Goal: Information Seeking & Learning: Learn about a topic

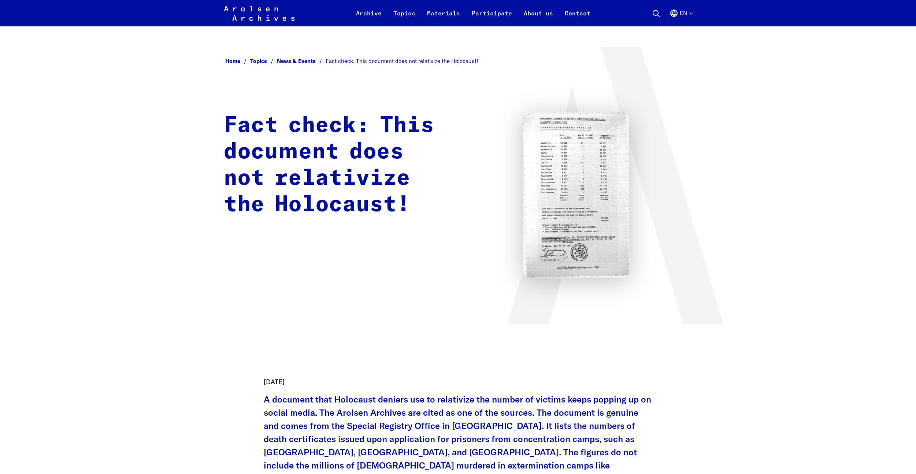
scroll to position [330, 0]
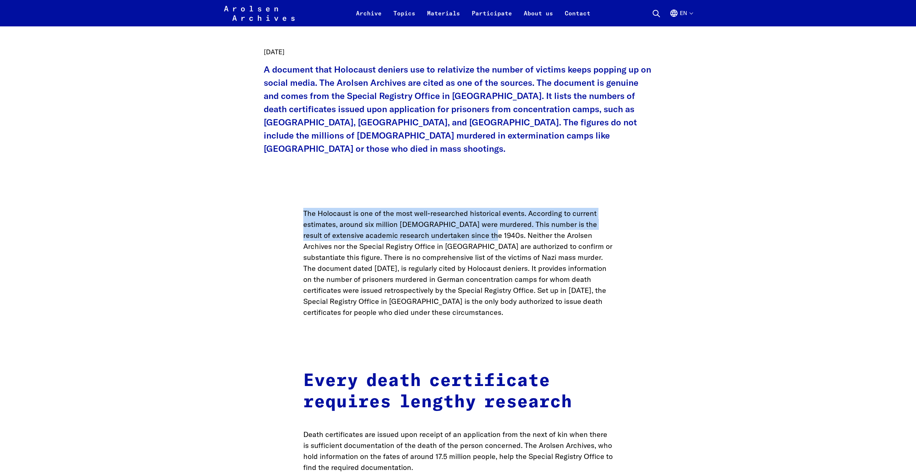
click at [480, 223] on p "The Holocaust is one of the most well-researched historical events. According t…" at bounding box center [458, 263] width 310 height 110
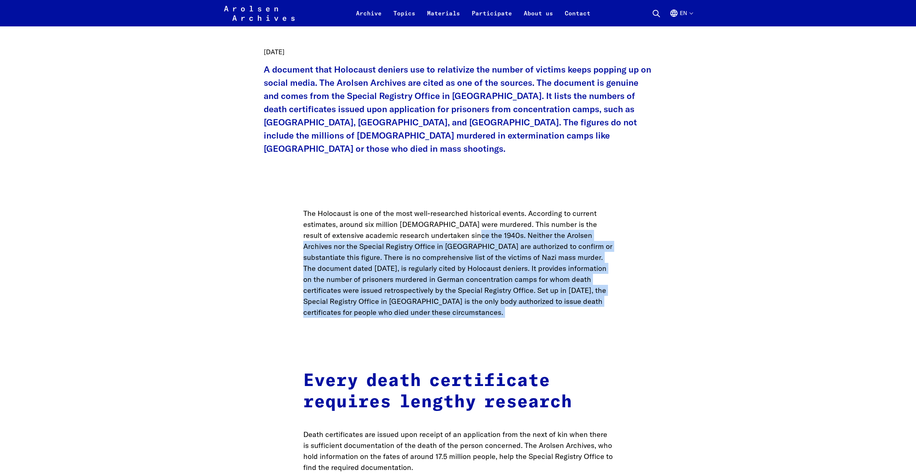
drag, startPoint x: 480, startPoint y: 223, endPoint x: 570, endPoint y: 302, distance: 119.6
click at [570, 304] on p "The Holocaust is one of the most well-researched historical events. According t…" at bounding box center [458, 263] width 310 height 110
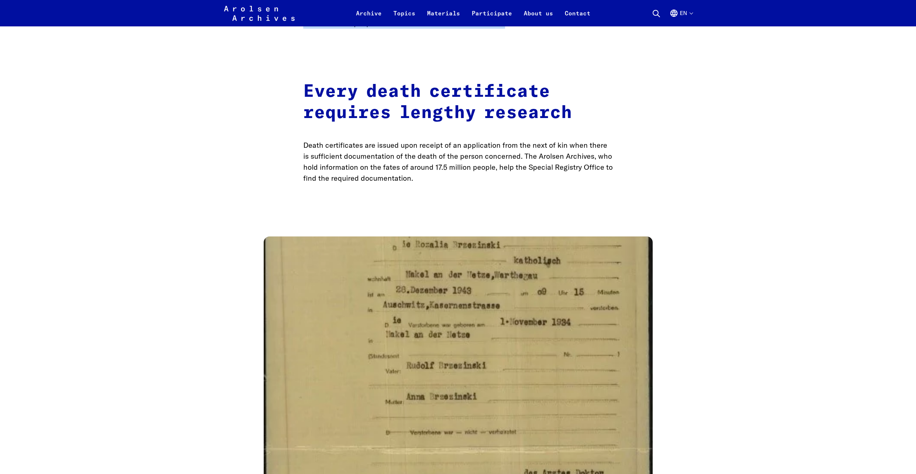
scroll to position [623, 0]
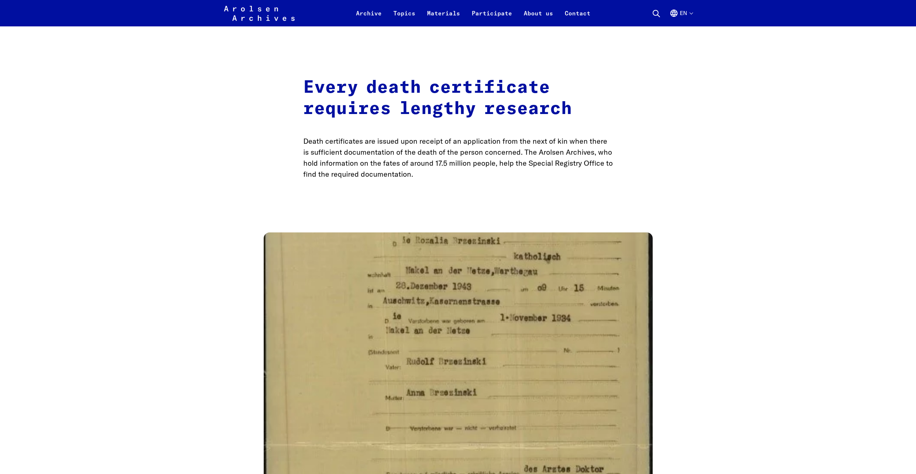
click at [521, 140] on p "Death certificates are issued upon receipt of an application from the next of k…" at bounding box center [458, 157] width 310 height 44
drag, startPoint x: 550, startPoint y: 153, endPoint x: 534, endPoint y: 153, distance: 16.5
click at [534, 153] on p "Death certificates are issued upon receipt of an application from the next of k…" at bounding box center [458, 157] width 310 height 44
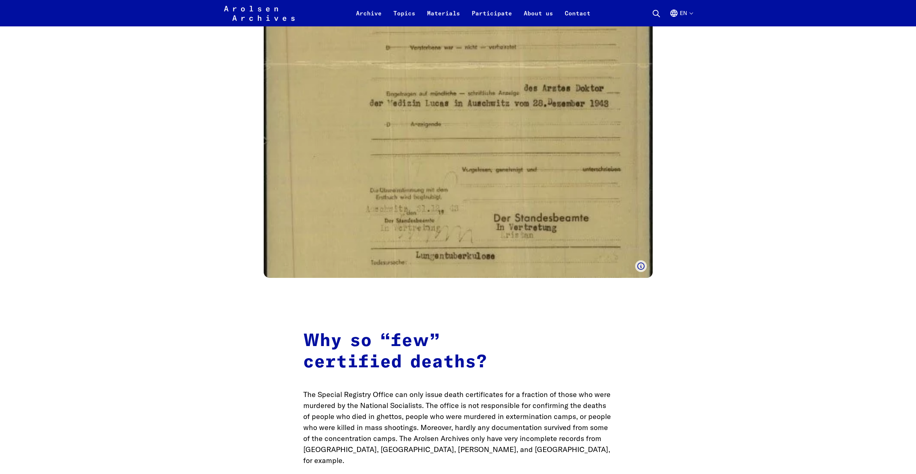
scroll to position [1135, 0]
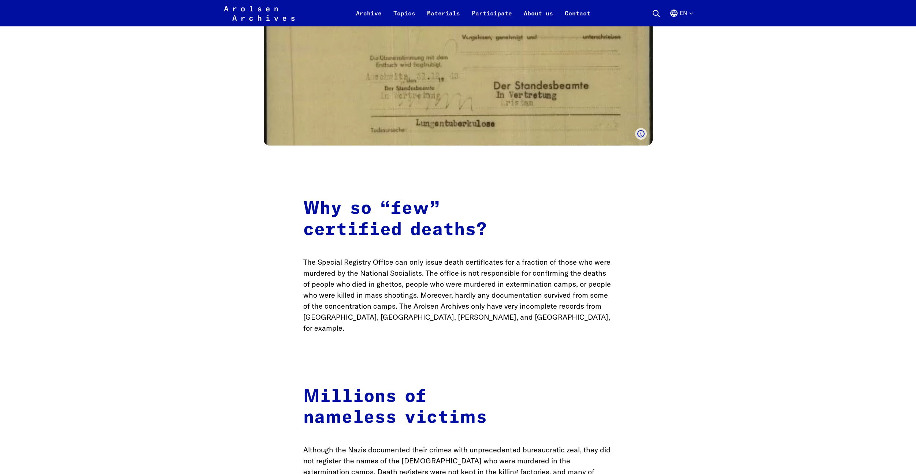
click at [387, 200] on h2 "Why so “few” certified deaths?" at bounding box center [458, 219] width 310 height 42
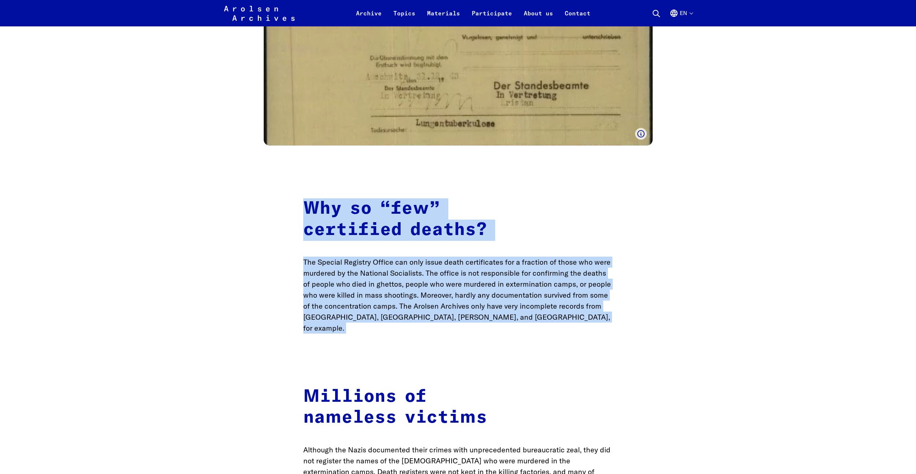
drag, startPoint x: 387, startPoint y: 200, endPoint x: 437, endPoint y: 260, distance: 77.5
click at [437, 260] on main "Home Topics News & Events Fact check: This document does not relativize the Hol…" at bounding box center [458, 21] width 898 height 2219
click at [435, 261] on p "The Special Registry Office can only issue death certificates for a fraction of…" at bounding box center [458, 294] width 310 height 77
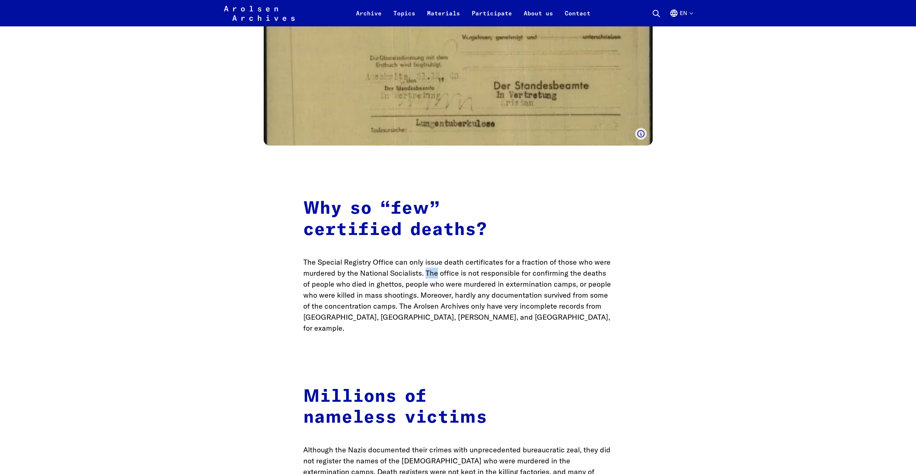
click at [435, 261] on p "The Special Registry Office can only issue death certificates for a fraction of…" at bounding box center [458, 294] width 310 height 77
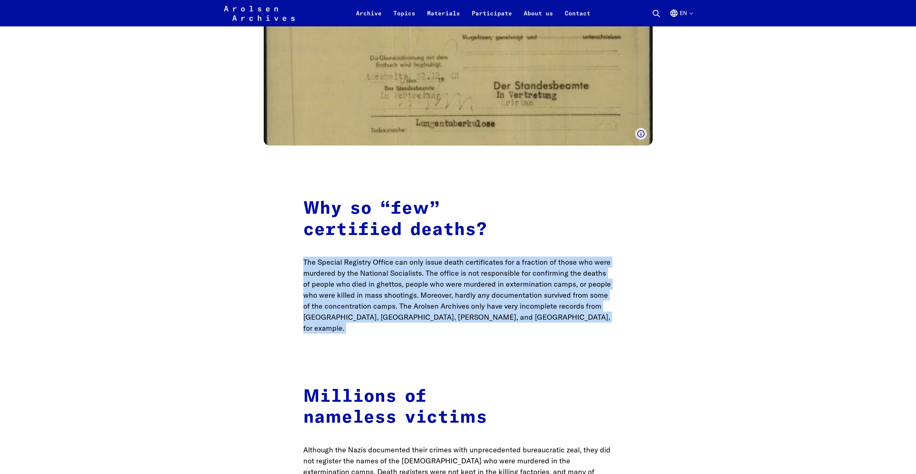
click at [435, 261] on p "The Special Registry Office can only issue death certificates for a fraction of…" at bounding box center [458, 294] width 310 height 77
click at [309, 256] on p "The Special Registry Office can only issue death certificates for a fraction of…" at bounding box center [458, 294] width 310 height 77
drag, startPoint x: 309, startPoint y: 251, endPoint x: 324, endPoint y: 251, distance: 14.6
click at [324, 256] on p "The Special Registry Office can only issue death certificates for a fraction of…" at bounding box center [458, 294] width 310 height 77
click at [309, 256] on p "The Special Registry Office can only issue death certificates for a fraction of…" at bounding box center [458, 294] width 310 height 77
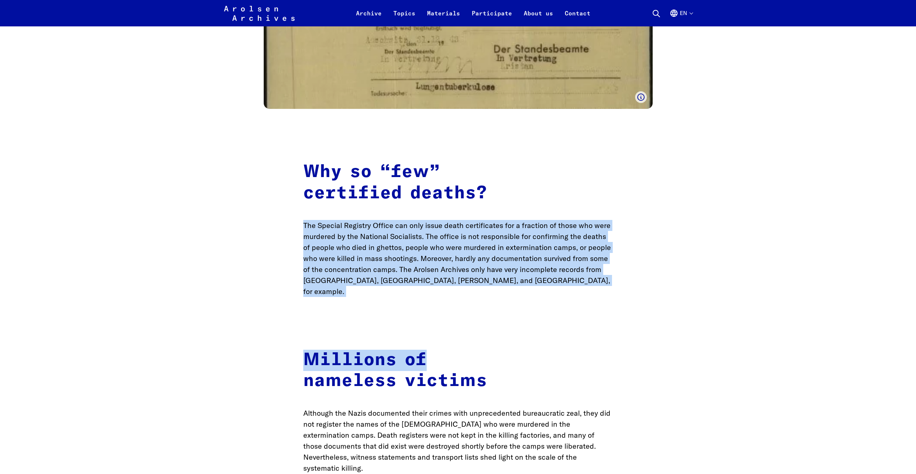
drag, startPoint x: 310, startPoint y: 247, endPoint x: 546, endPoint y: 290, distance: 239.8
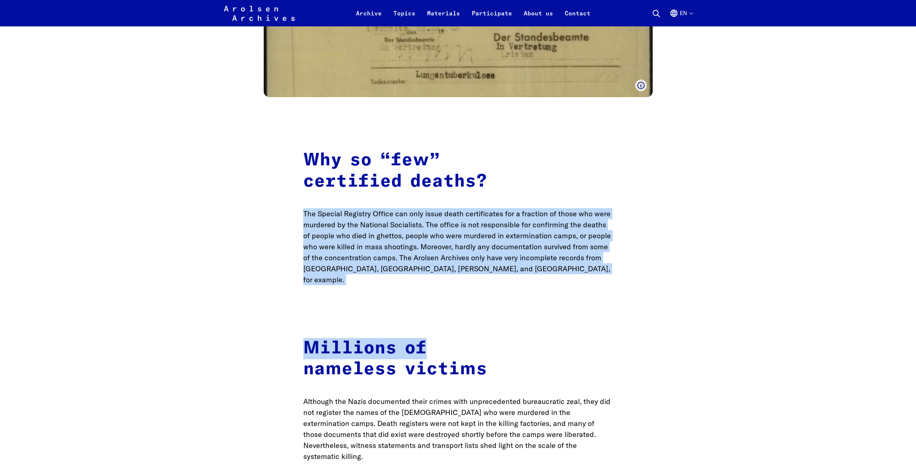
scroll to position [1208, 0]
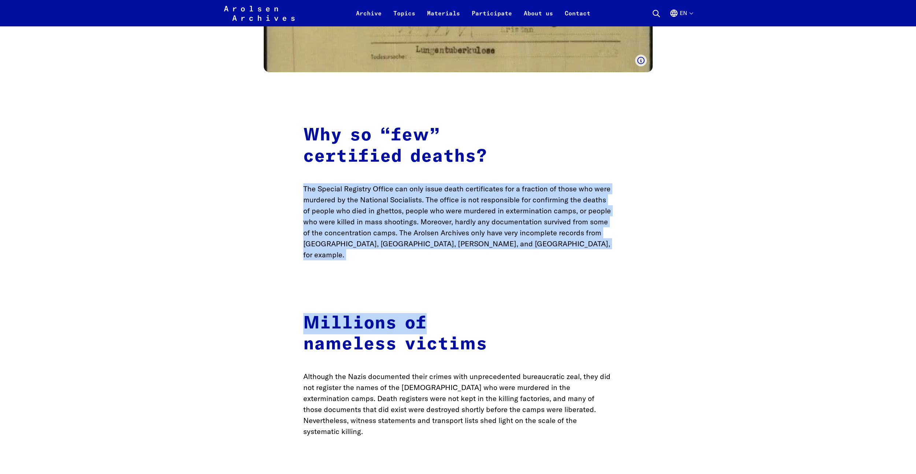
click at [313, 183] on p "The Special Registry Office can only issue death certificates for a fraction of…" at bounding box center [458, 221] width 310 height 77
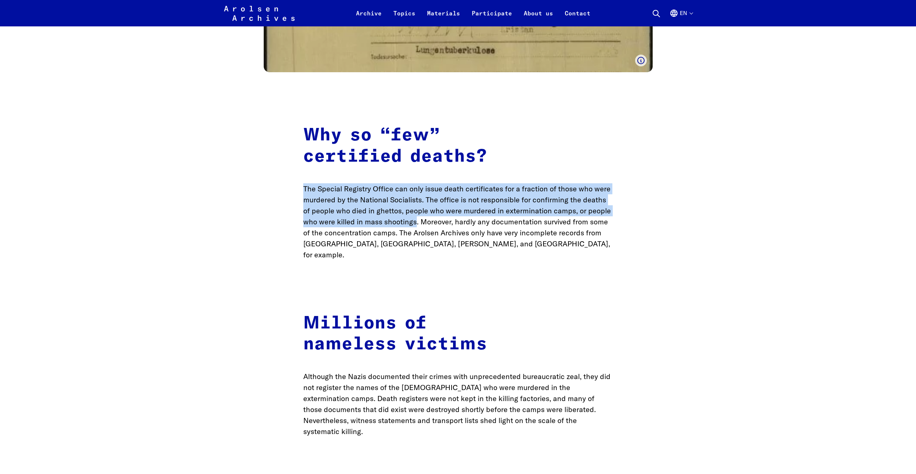
drag, startPoint x: 313, startPoint y: 176, endPoint x: 414, endPoint y: 212, distance: 107.4
click at [412, 211] on p "The Special Registry Office can only issue death certificates for a fraction of…" at bounding box center [458, 221] width 310 height 77
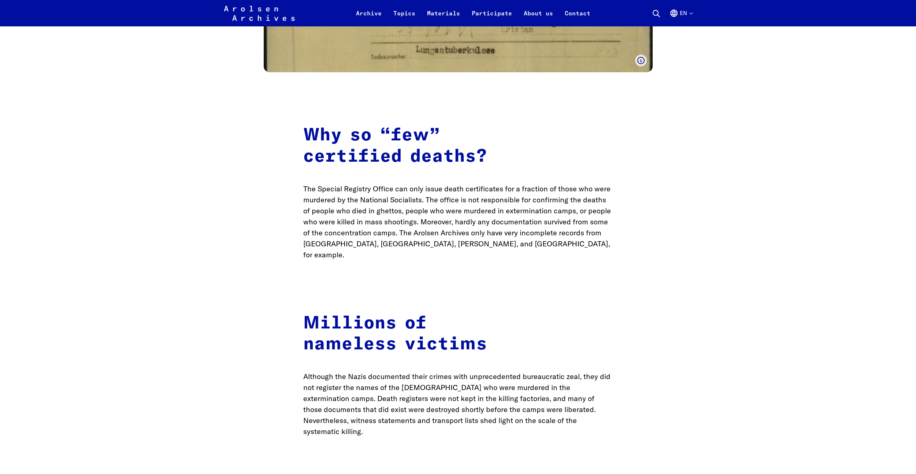
click at [426, 212] on p "The Special Registry Office can only issue death certificates for a fraction of…" at bounding box center [458, 221] width 310 height 77
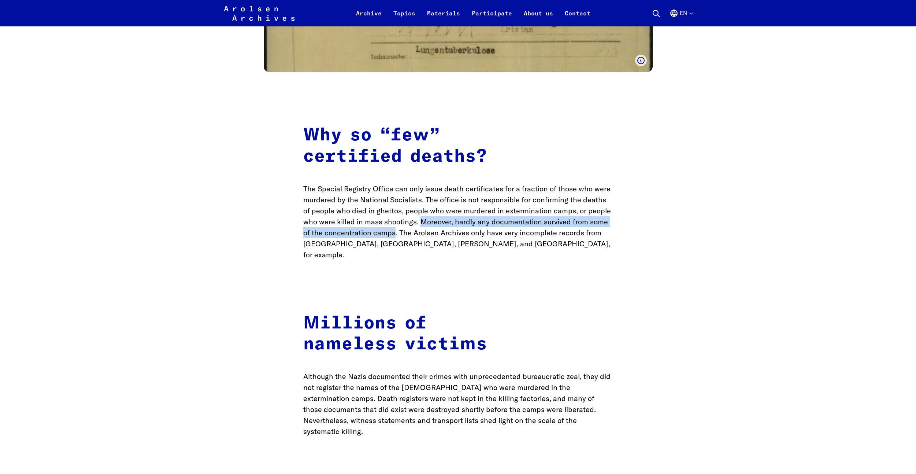
drag, startPoint x: 426, startPoint y: 212, endPoint x: 391, endPoint y: 220, distance: 35.3
click at [391, 220] on p "The Special Registry Office can only issue death certificates for a fraction of…" at bounding box center [458, 221] width 310 height 77
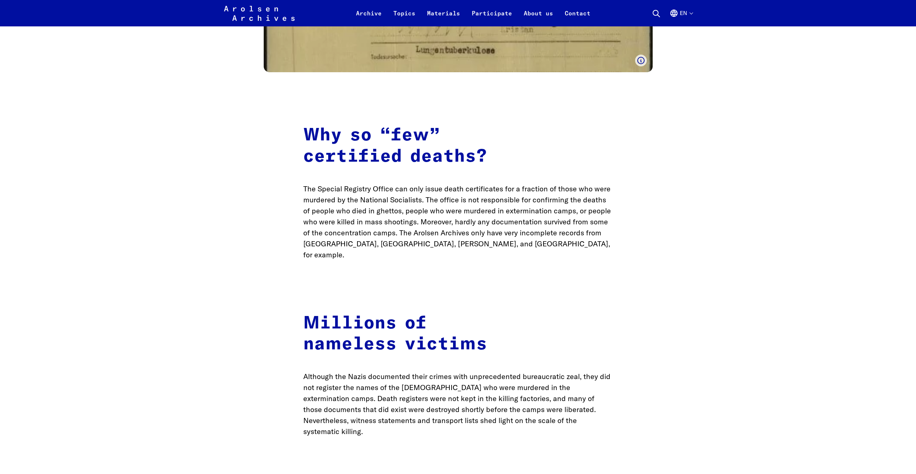
click at [407, 223] on p "The Special Registry Office can only issue death certificates for a fraction of…" at bounding box center [458, 221] width 310 height 77
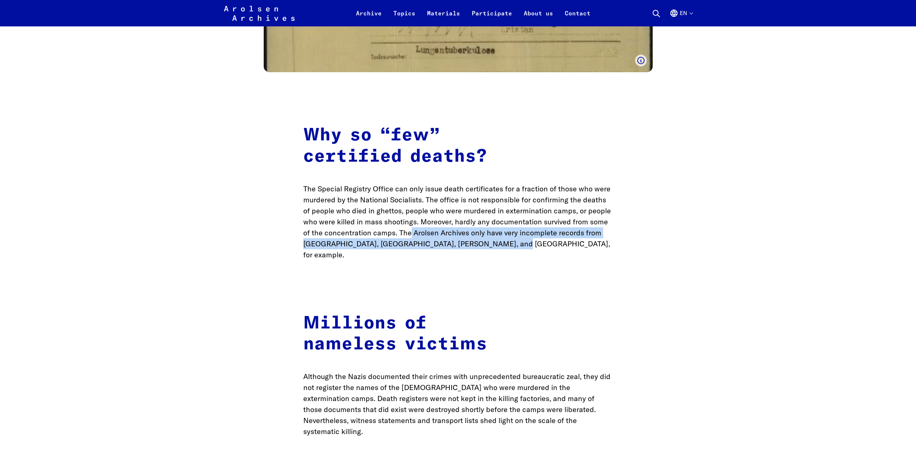
drag, startPoint x: 411, startPoint y: 224, endPoint x: 509, endPoint y: 229, distance: 98.6
click at [509, 229] on p "The Special Registry Office can only issue death certificates for a fraction of…" at bounding box center [458, 221] width 310 height 77
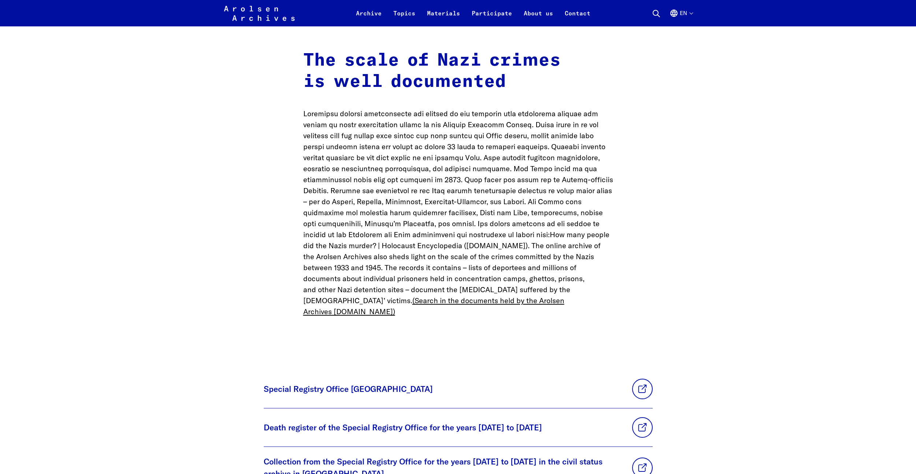
scroll to position [1648, 0]
drag, startPoint x: 430, startPoint y: 276, endPoint x: 424, endPoint y: 276, distance: 5.9
